Goal: Information Seeking & Learning: Learn about a topic

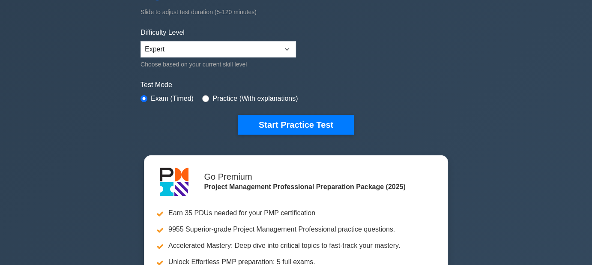
scroll to position [206, 0]
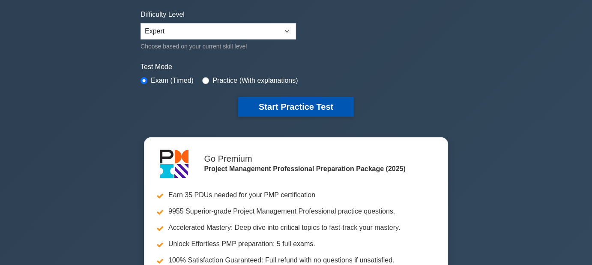
click at [296, 108] on button "Start Practice Test" at bounding box center [296, 107] width 116 height 20
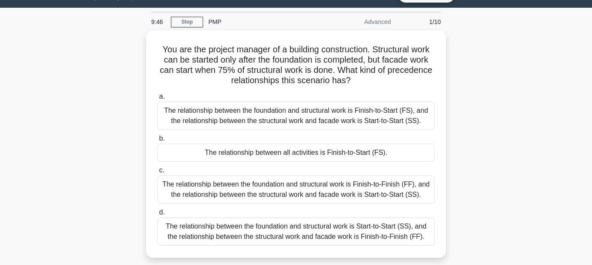
scroll to position [9, 0]
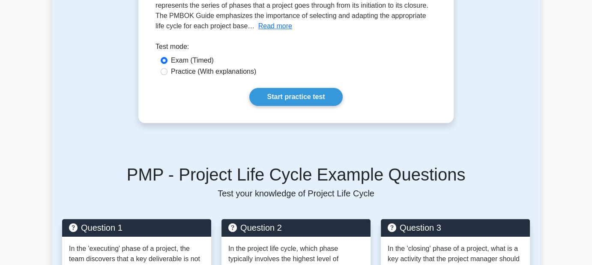
scroll to position [154, 0]
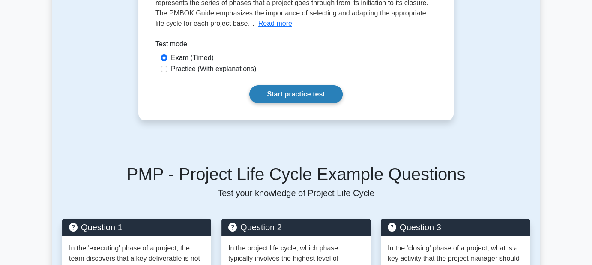
click at [302, 92] on link "Start practice test" at bounding box center [295, 94] width 93 height 18
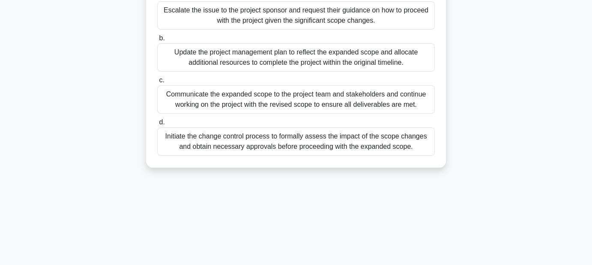
scroll to position [103, 0]
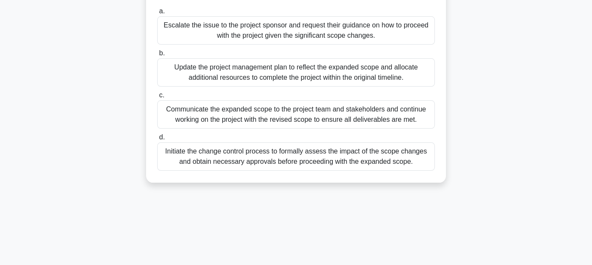
click at [217, 119] on div "Communicate the expanded scope to the project team and stakeholders and continu…" at bounding box center [296, 114] width 278 height 28
click at [157, 98] on input "c. Communicate the expanded scope to the project team and stakeholders and cont…" at bounding box center [157, 96] width 0 height 6
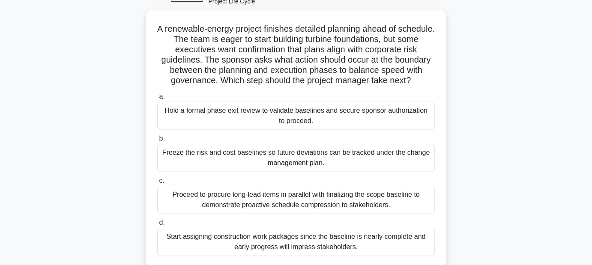
scroll to position [51, 0]
